Goal: Find specific page/section: Find specific page/section

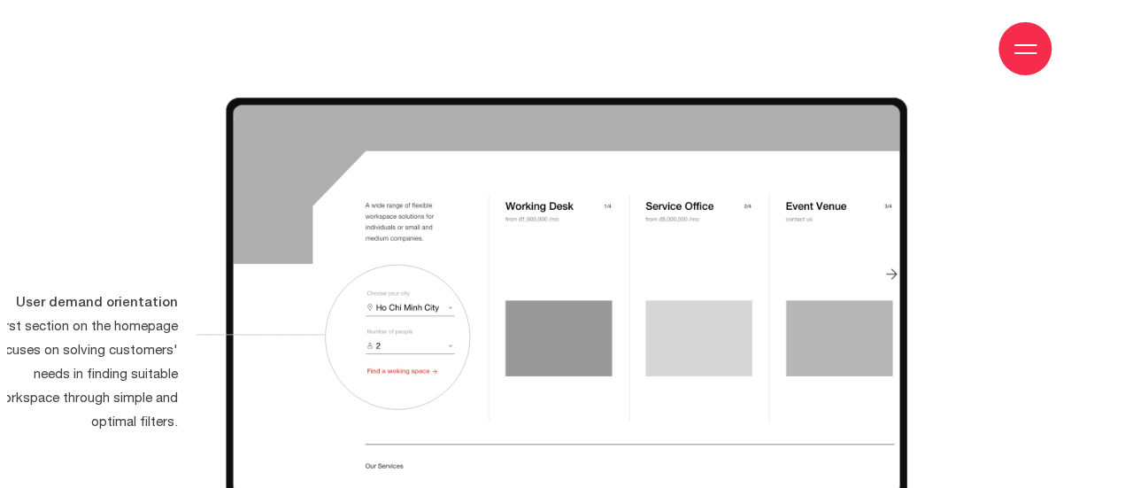
scroll to position [5938, 0]
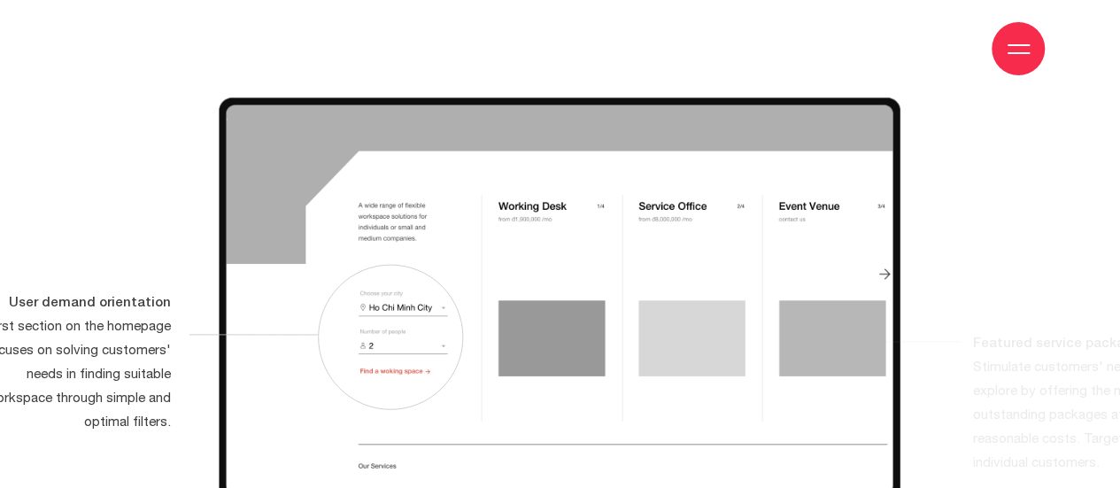
click at [1018, 45] on div at bounding box center [1018, 49] width 22 height 22
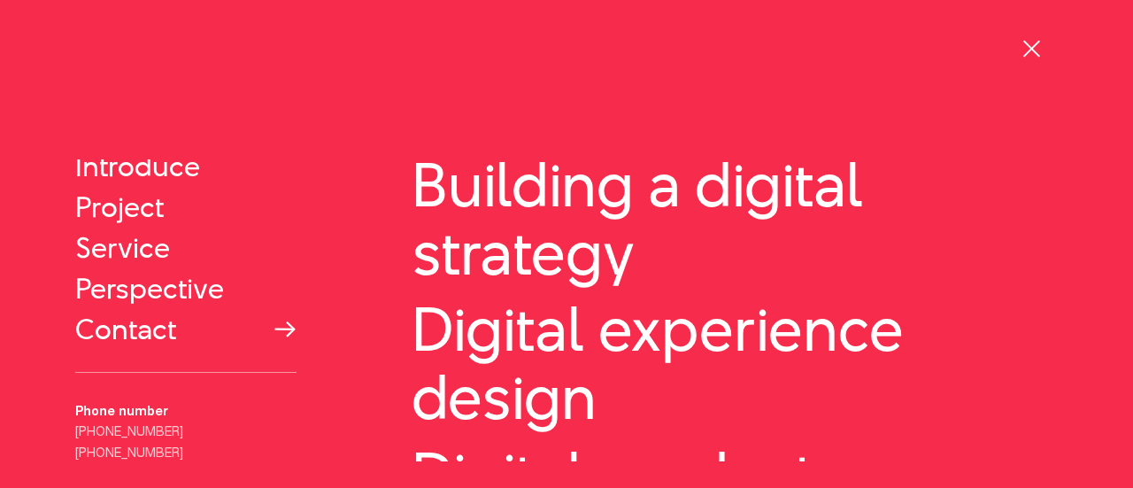
scroll to position [61, 0]
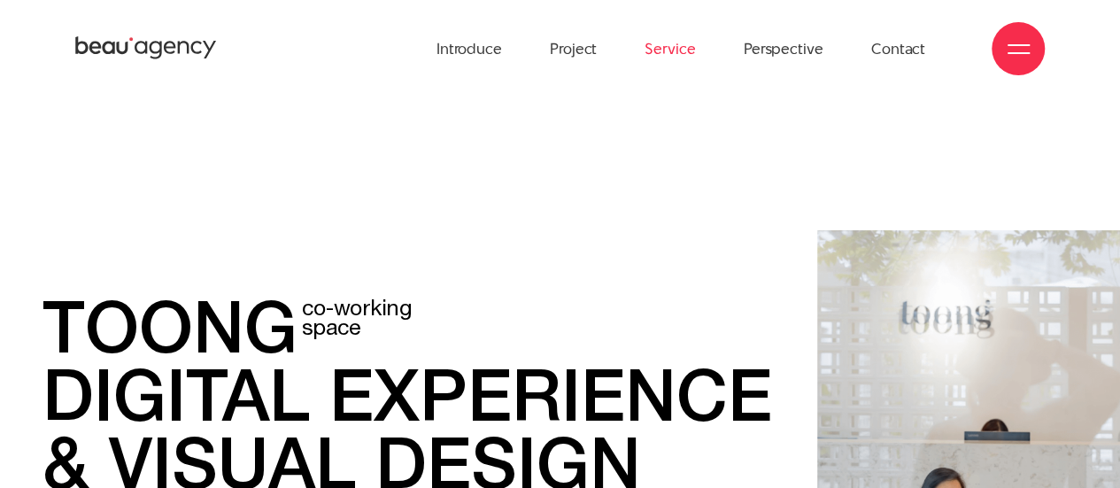
click at [689, 46] on font "Service" at bounding box center [669, 48] width 50 height 21
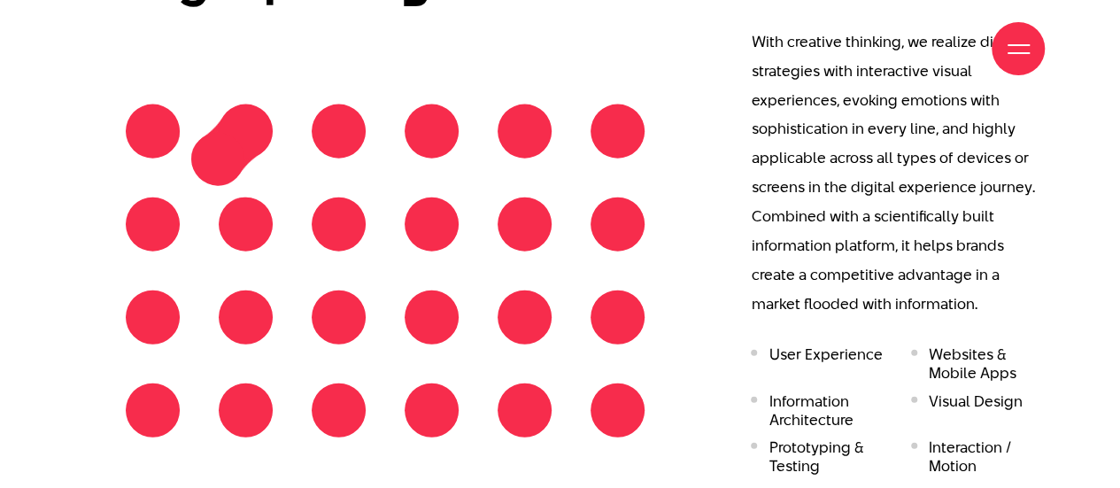
scroll to position [1997, 0]
